Goal: Task Accomplishment & Management: Complete application form

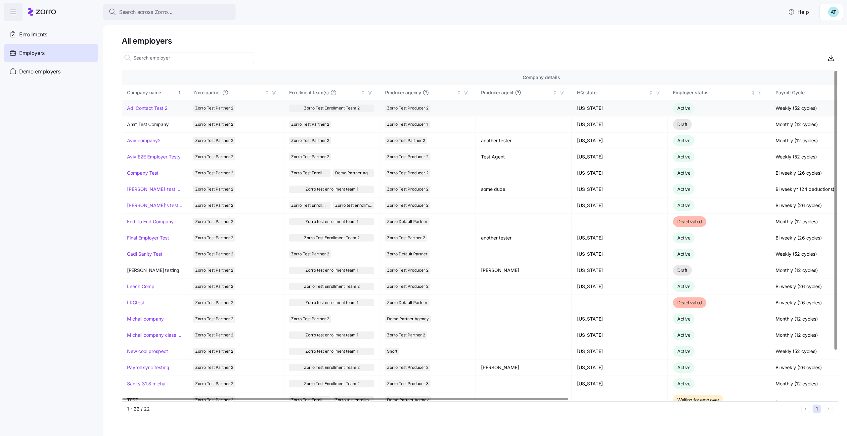
click at [142, 109] on link "Adi Contact Test 2" at bounding box center [147, 108] width 41 height 7
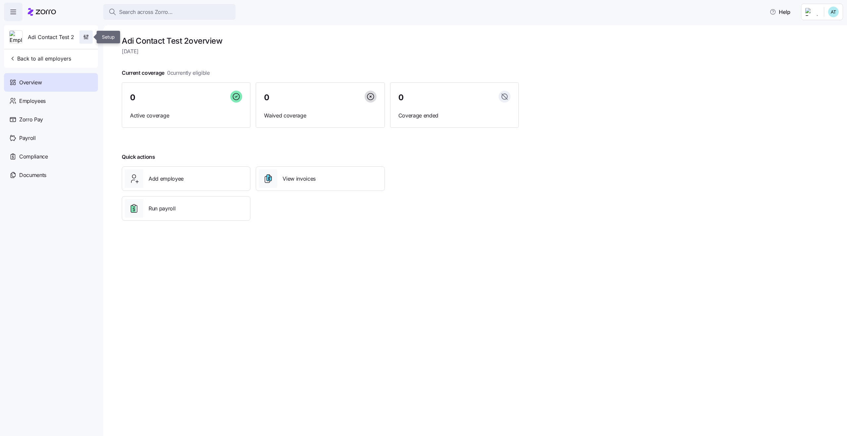
click at [85, 43] on span "button" at bounding box center [86, 37] width 13 height 13
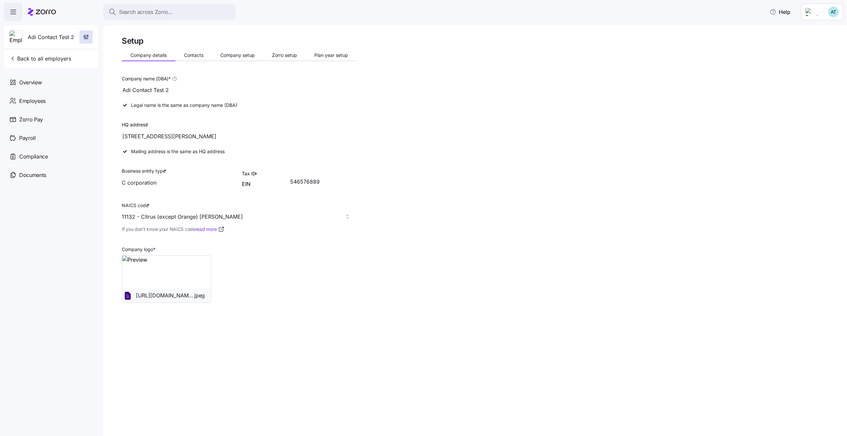
click at [161, 218] on div "11132 - Citrus (except Orange) [PERSON_NAME]" at bounding box center [239, 216] width 235 height 13
click at [165, 226] on span "If you don’t know your NAICS code read more" at bounding box center [173, 229] width 103 height 7
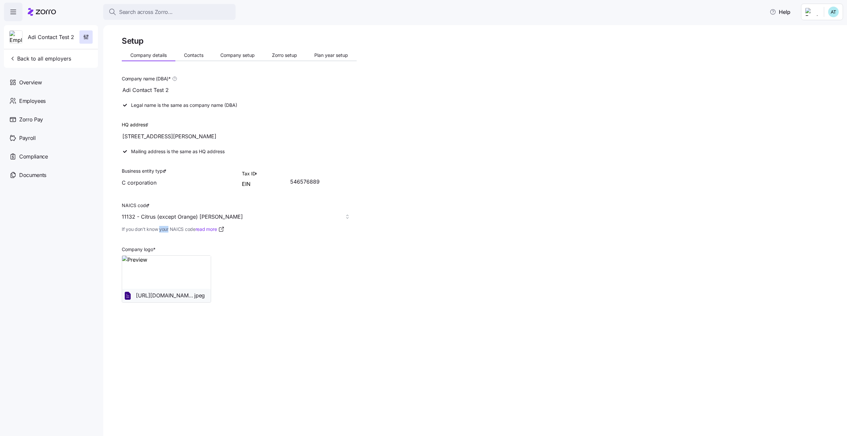
click at [165, 226] on span "If you don’t know your NAICS code read more" at bounding box center [173, 229] width 103 height 7
click at [173, 229] on span "If you don’t know your NAICS code read more" at bounding box center [173, 229] width 103 height 7
click at [193, 59] on button "Contacts" at bounding box center [193, 55] width 37 height 10
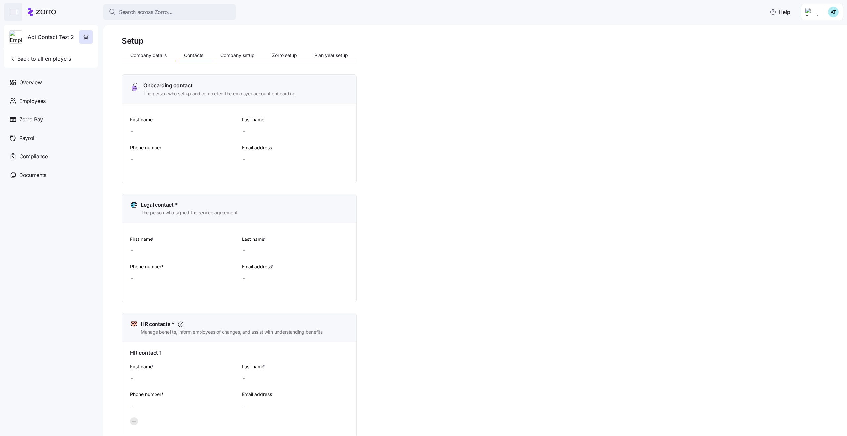
type input "Adi"
type input "cnkece"
type input "[EMAIL_ADDRESS][DOMAIN_NAME]"
type input "Adi"
type input "jdsnb"
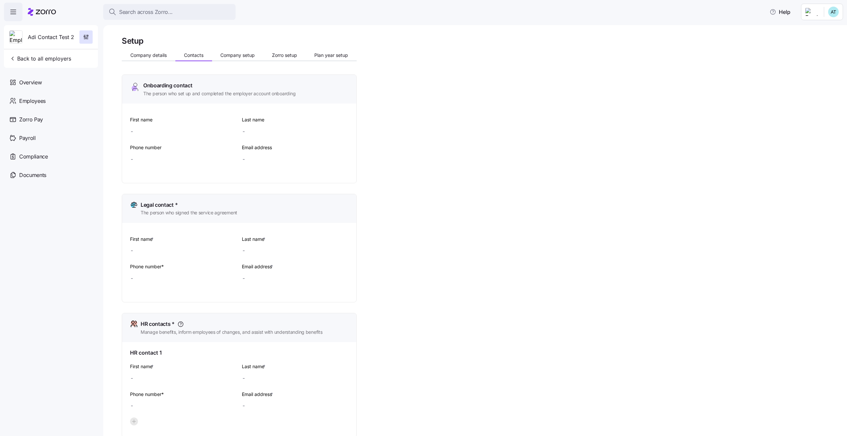
type input "[EMAIL_ADDRESS][DOMAIN_NAME]"
type input "Adi"
type input "sdvknvn"
type input "[EMAIL_ADDRESS][DOMAIN_NAME]"
type input "Adi"
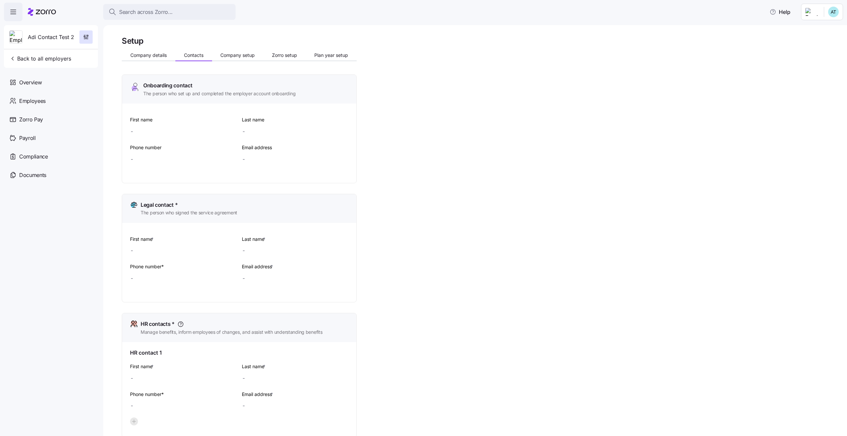
type input "cnkece"
type input "[EMAIL_ADDRESS][DOMAIN_NAME]"
type input "[PHONE_NUMBER]"
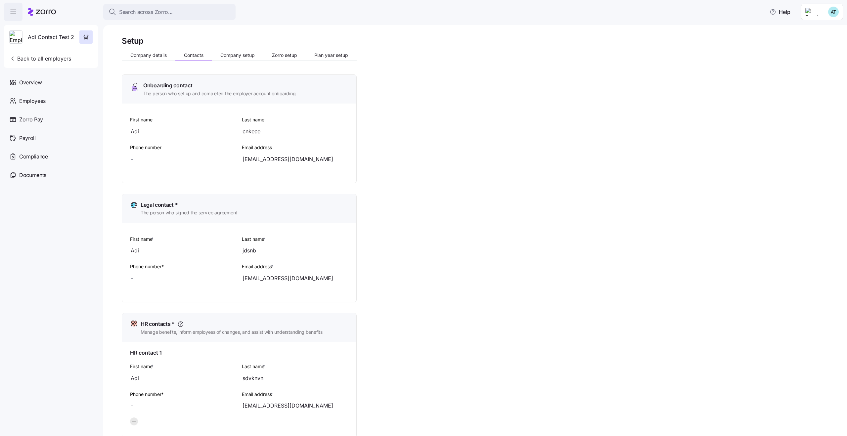
type input "[PHONE_NUMBER]"
click at [239, 53] on span "Company setup" at bounding box center [237, 55] width 34 height 5
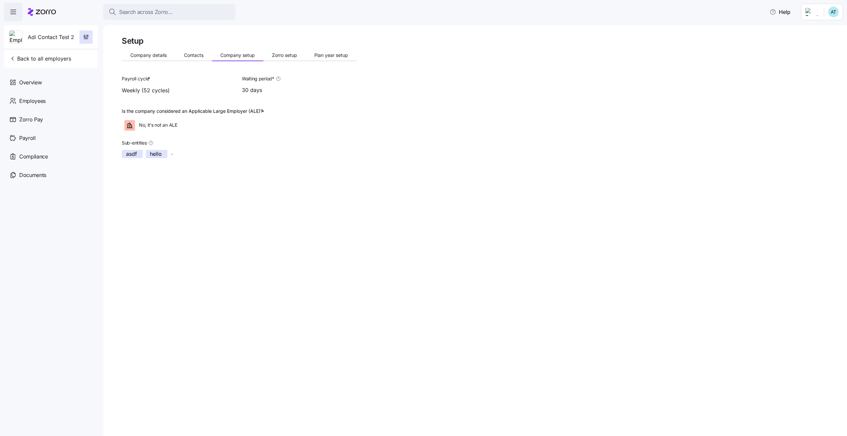
click at [280, 61] on div "Company details Contacts Company setup Zorro setup Plan year setup" at bounding box center [239, 56] width 235 height 10
click at [284, 55] on span "Zorro setup" at bounding box center [284, 55] width 25 height 5
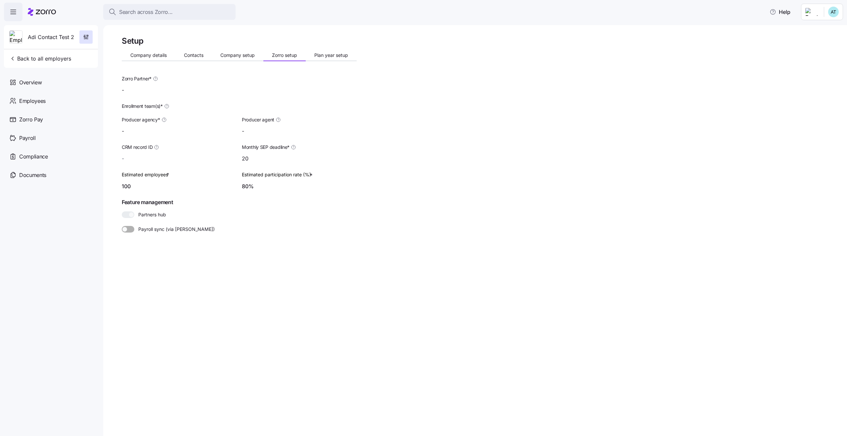
type input "Zorro Test Partner 2"
type input "Zorro Test Producer 2"
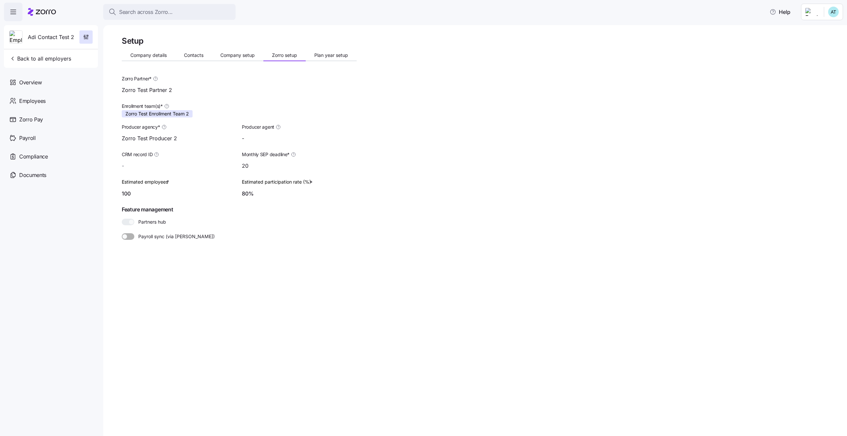
click at [128, 237] on span at bounding box center [131, 236] width 8 height 7
click at [337, 58] on button "Plan year setup" at bounding box center [331, 55] width 51 height 10
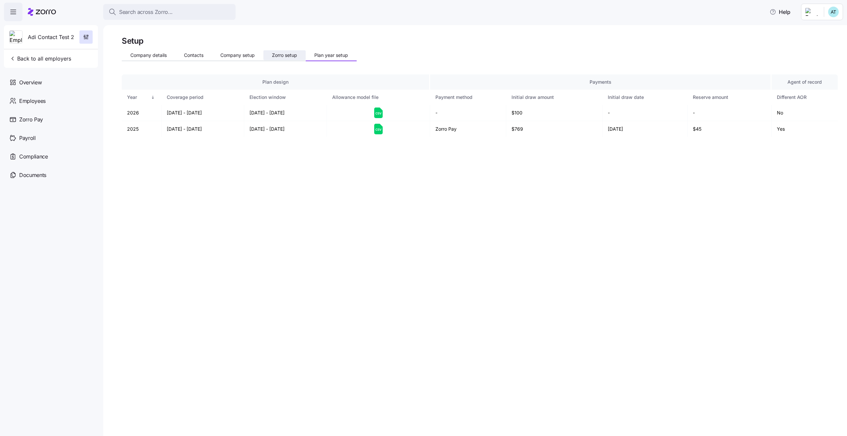
click at [287, 57] on span "Zorro setup" at bounding box center [284, 55] width 25 height 5
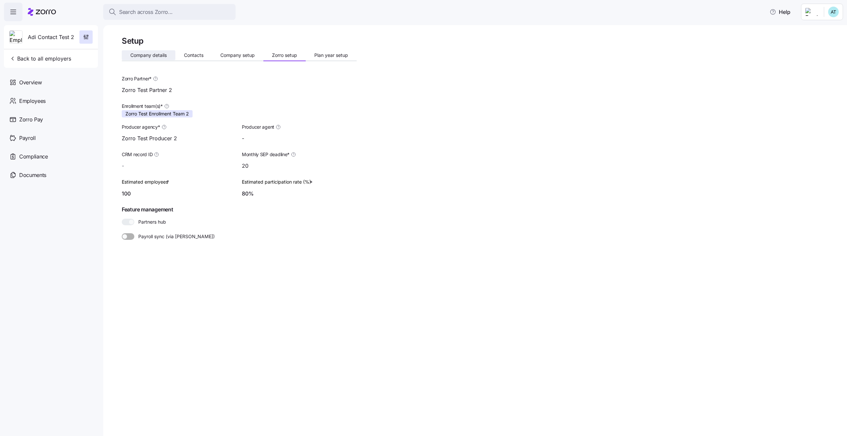
click at [150, 56] on span "Company details" at bounding box center [148, 55] width 36 height 5
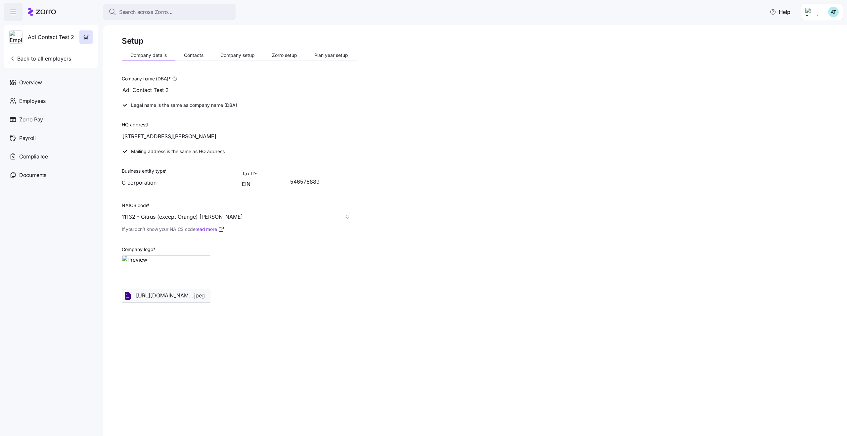
click at [182, 218] on div "11132 - Citrus (except Orange) [PERSON_NAME]" at bounding box center [239, 216] width 235 height 13
click at [56, 54] on button "Back to all employers" at bounding box center [40, 58] width 67 height 13
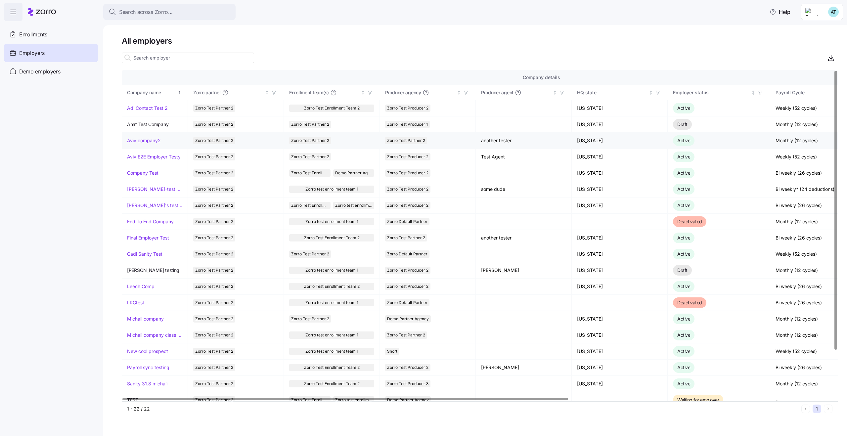
click at [158, 142] on link "Aviv company2" at bounding box center [144, 140] width 34 height 7
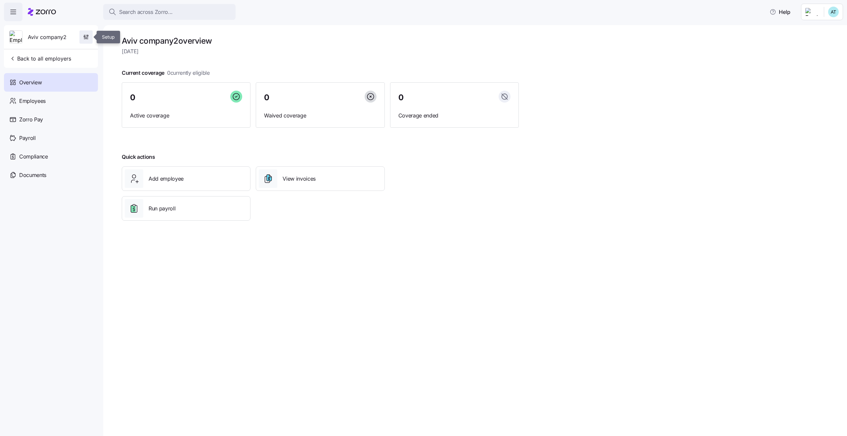
click at [87, 38] on icon "button" at bounding box center [86, 37] width 7 height 7
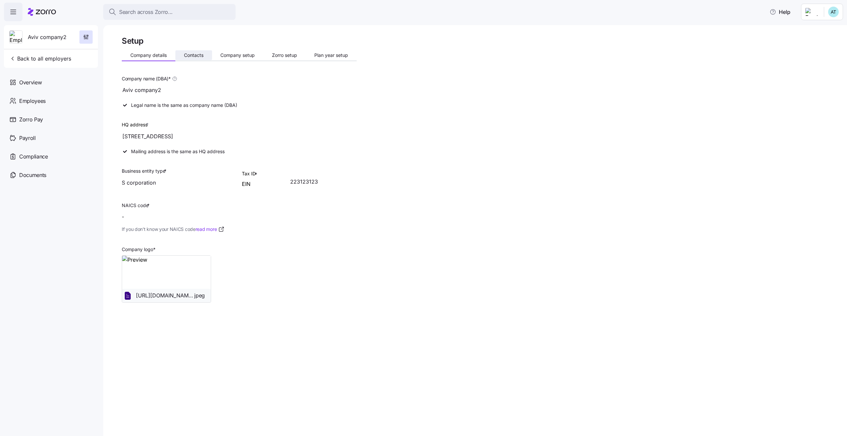
click at [189, 55] on span "Contacts" at bounding box center [194, 55] width 20 height 5
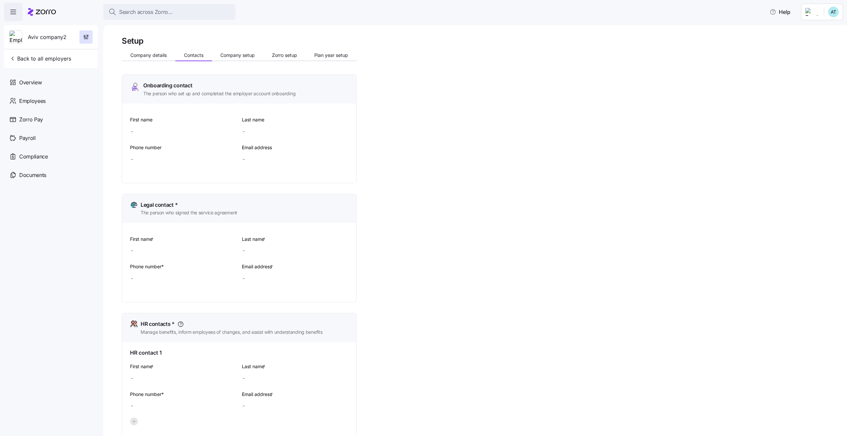
type input "sss"
type input "[EMAIL_ADDRESS]"
type input "sss"
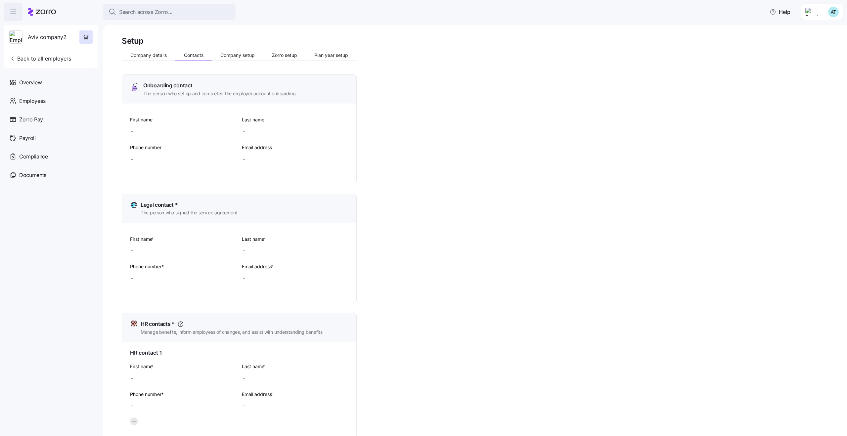
type input "[EMAIL_ADDRESS]"
type input "sss"
type input "[EMAIL_ADDRESS]"
type input "[PHONE_NUMBER]"
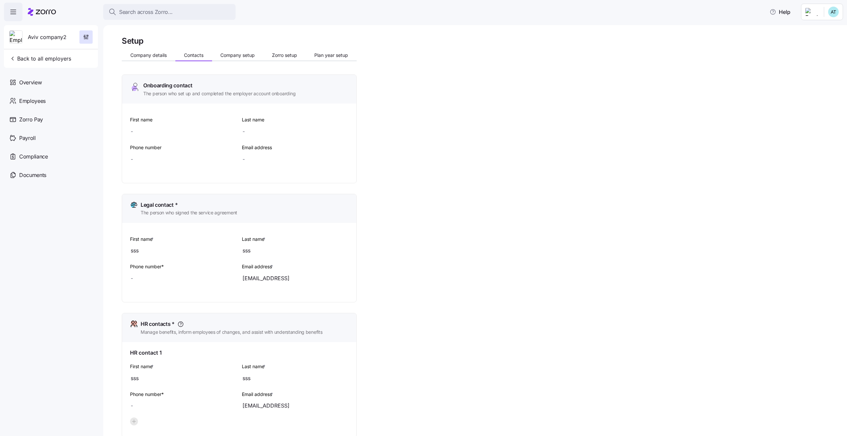
type input "[PHONE_NUMBER]"
click at [136, 53] on span "Company details" at bounding box center [148, 55] width 36 height 5
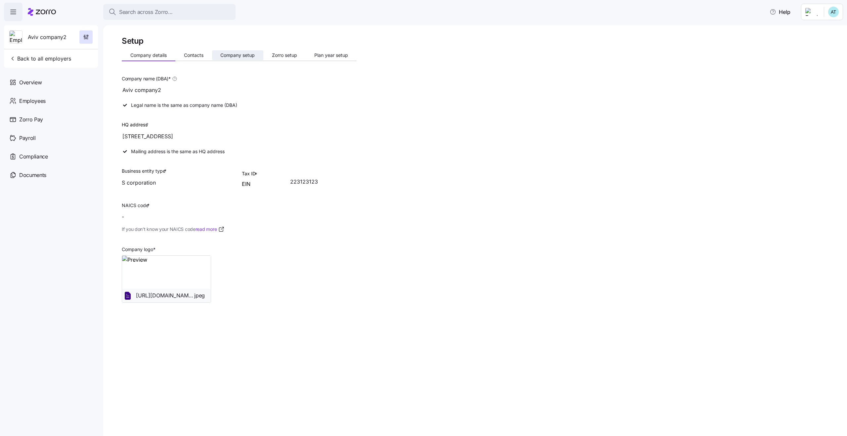
click at [251, 55] on span "Company setup" at bounding box center [237, 55] width 34 height 5
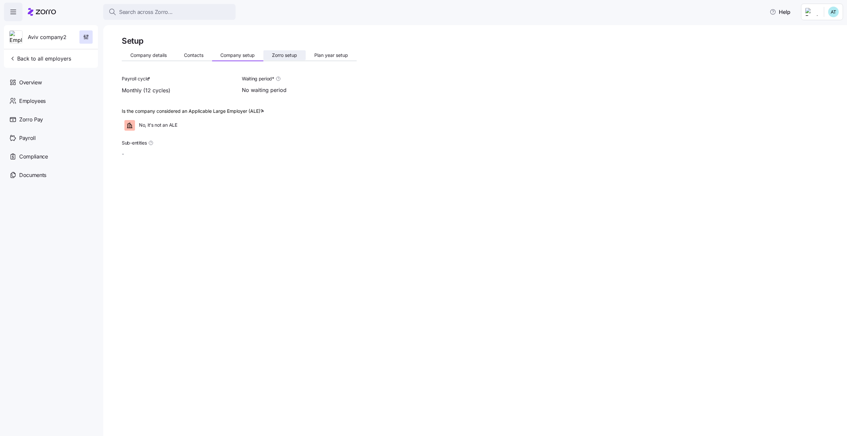
click at [283, 58] on button "Zorro setup" at bounding box center [284, 55] width 42 height 10
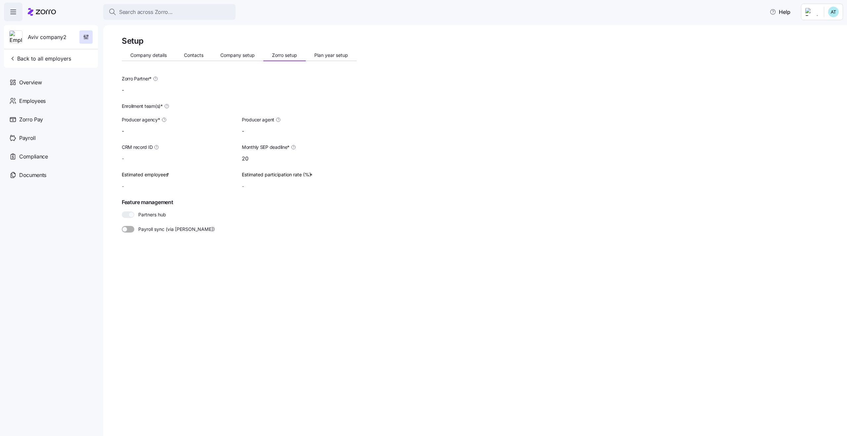
type input "another tester ([EMAIL_ADDRESS][DOMAIN_NAME])"
type input "Zorro Test Partner 2"
